Goal: Find specific page/section: Find specific page/section

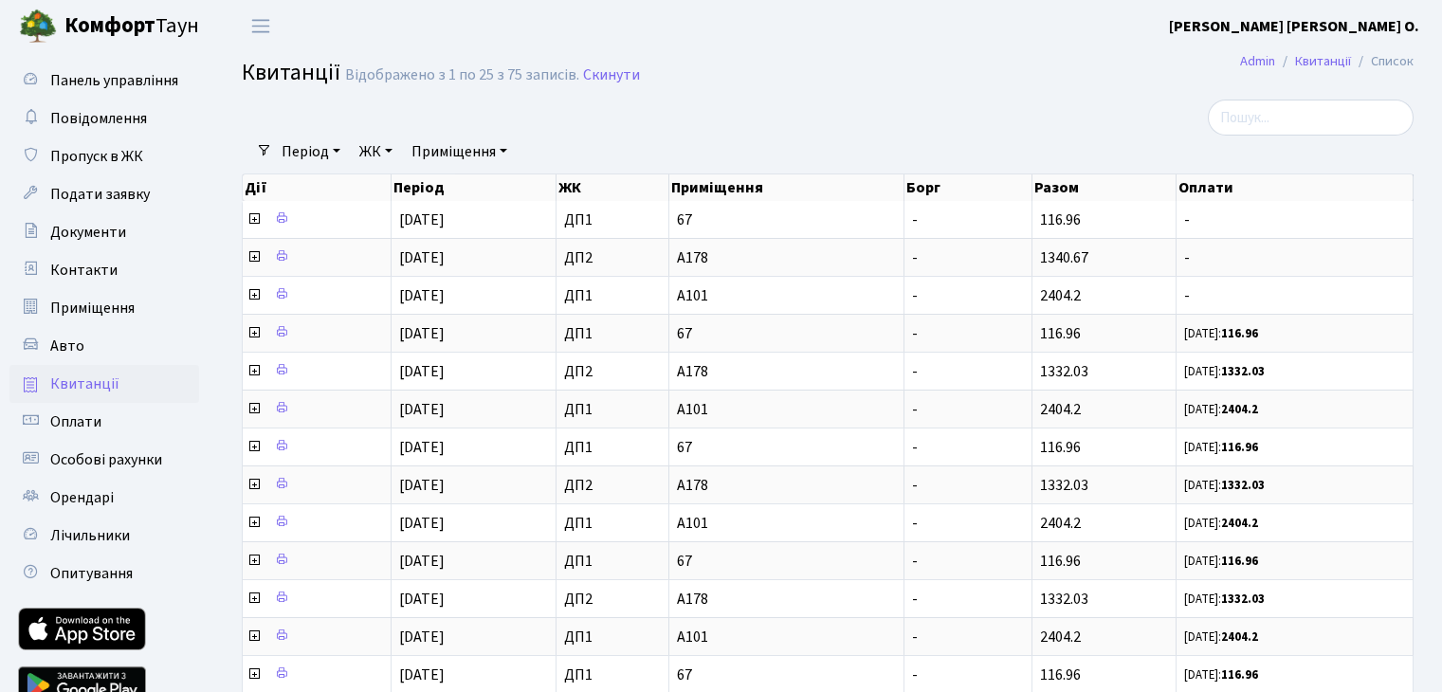
select select "25"
click at [118, 563] on span "Опитування" at bounding box center [91, 573] width 82 height 21
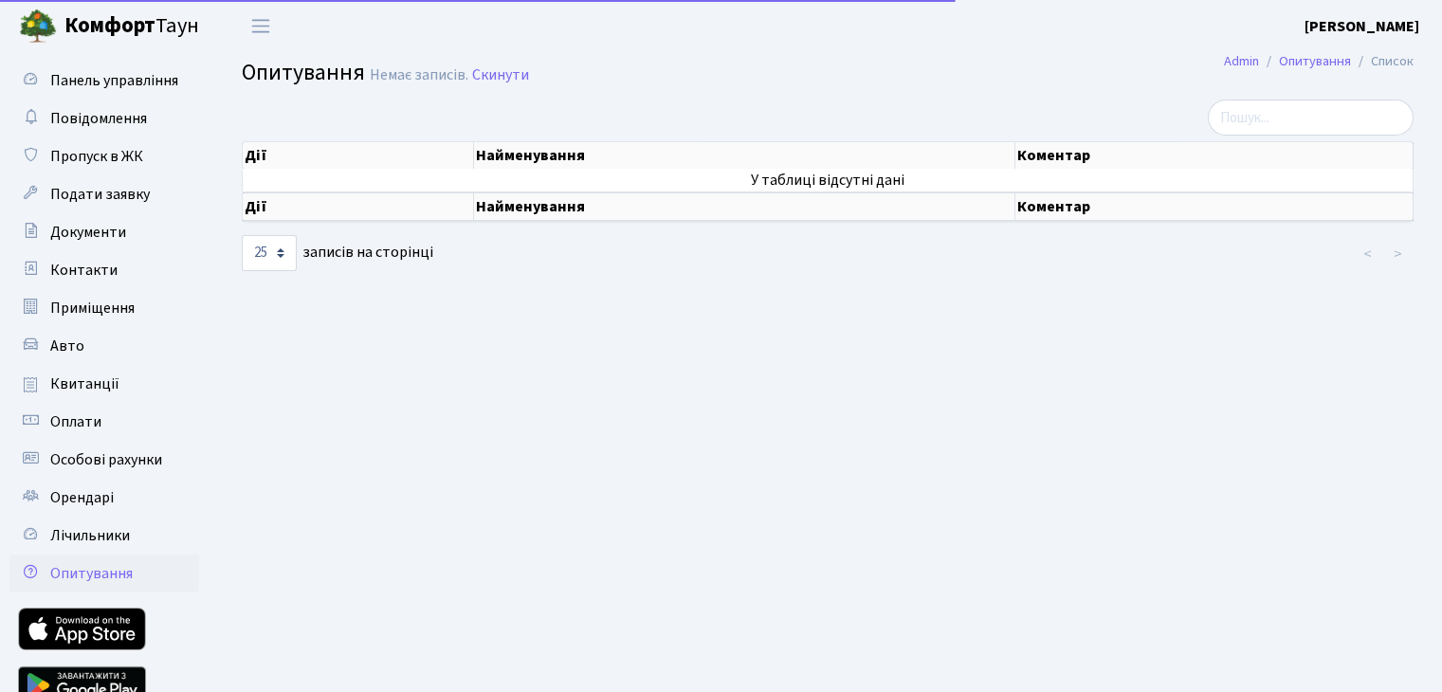
select select "25"
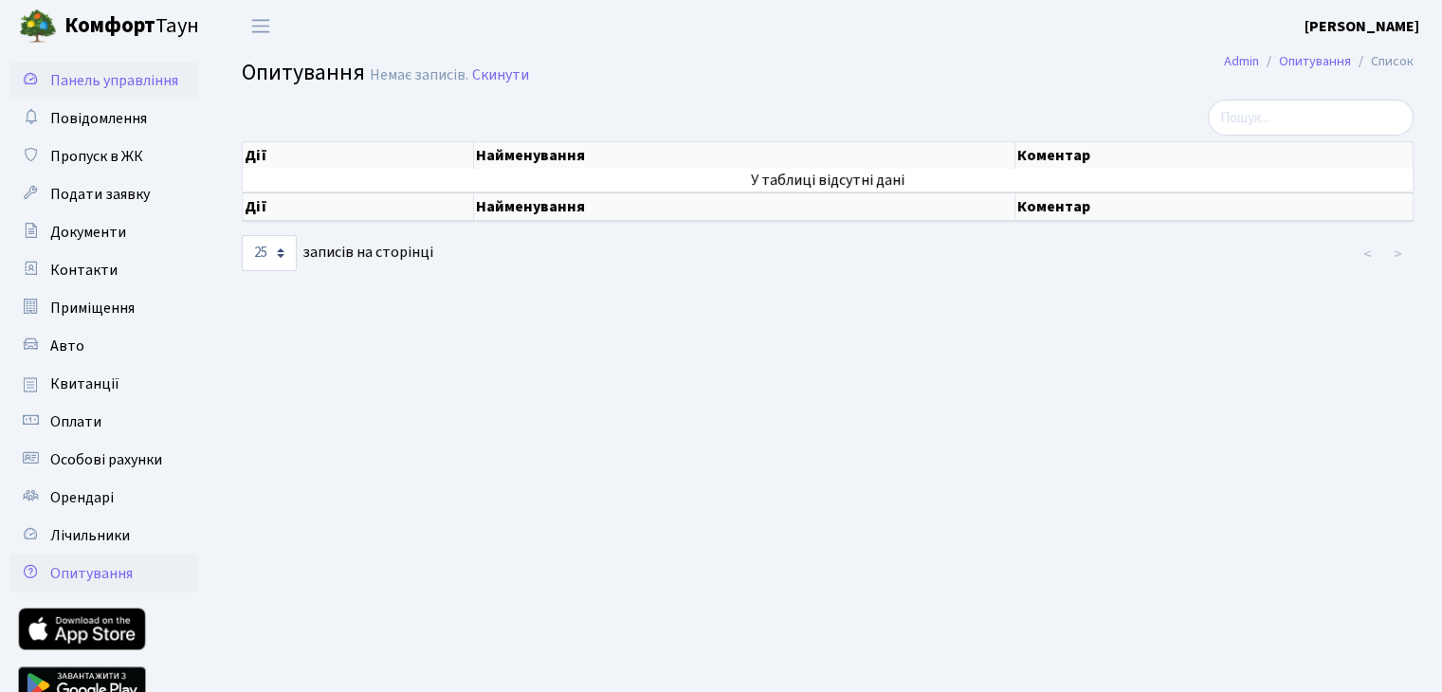
click at [150, 91] on link "Панель управління" at bounding box center [104, 81] width 190 height 38
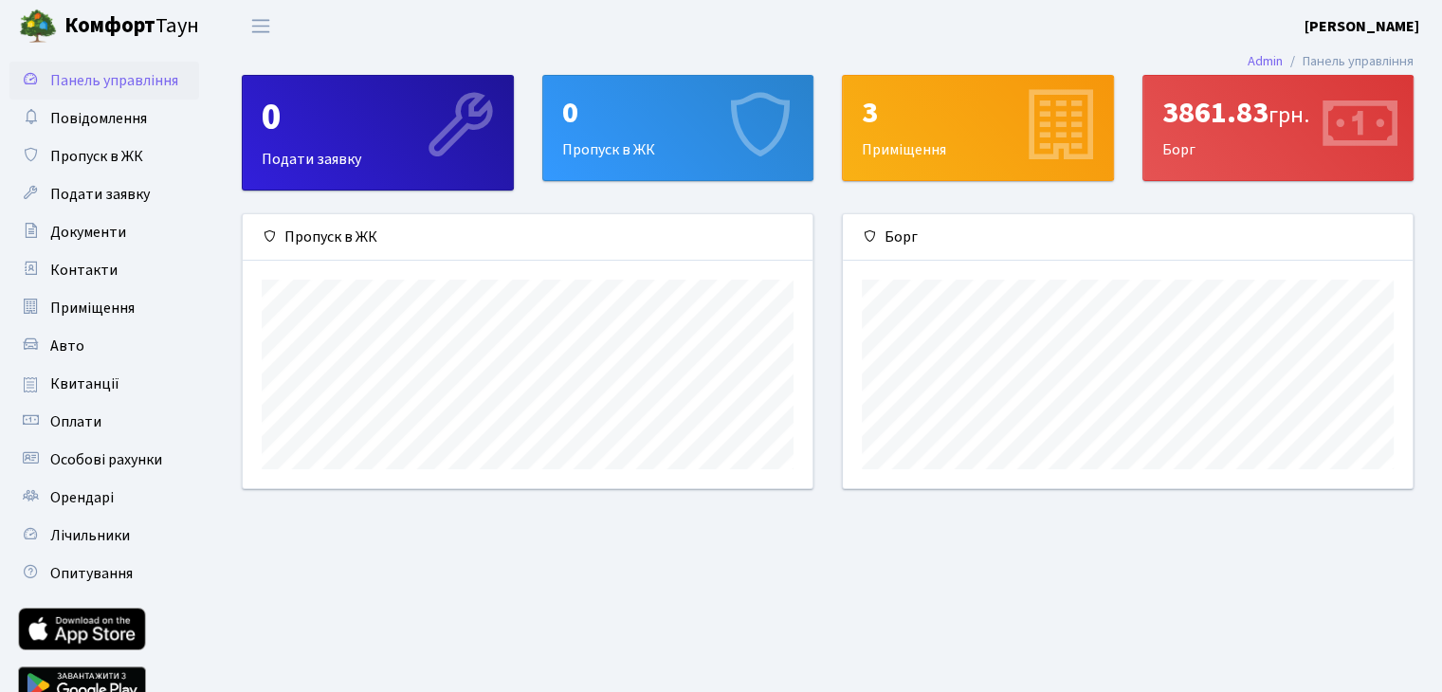
scroll to position [273, 569]
